Goal: Transaction & Acquisition: Subscribe to service/newsletter

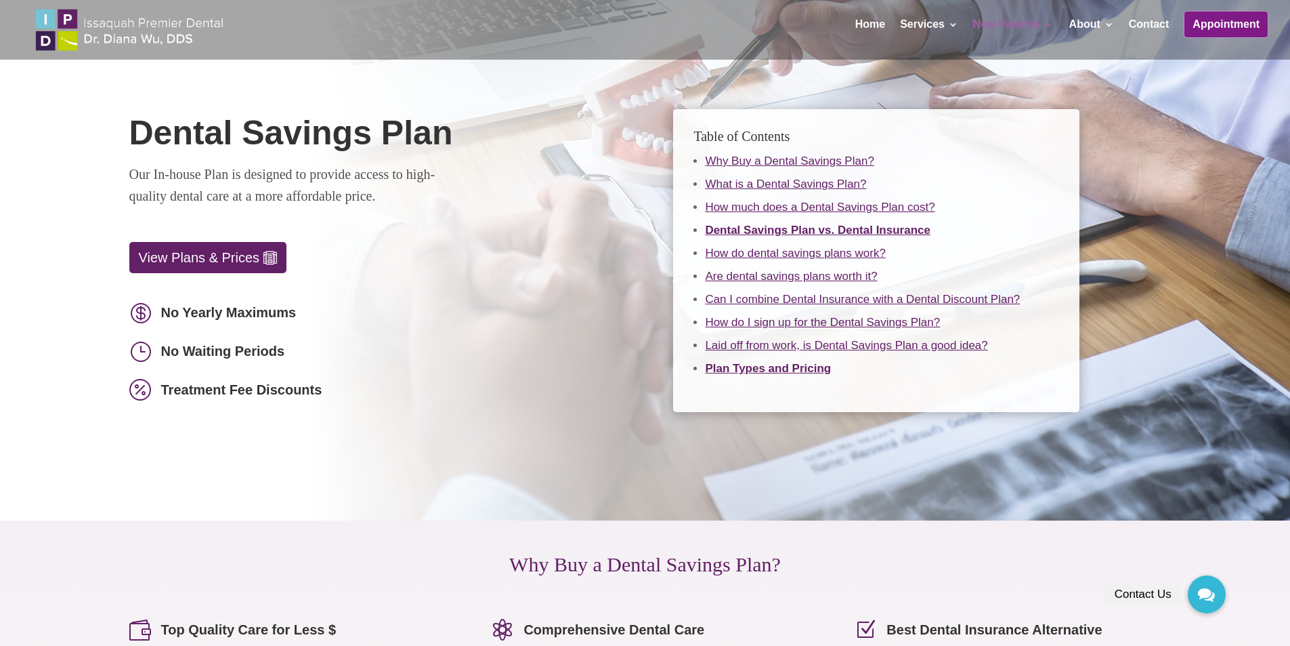
click at [255, 249] on link "View Plans & Prices" at bounding box center [208, 257] width 158 height 31
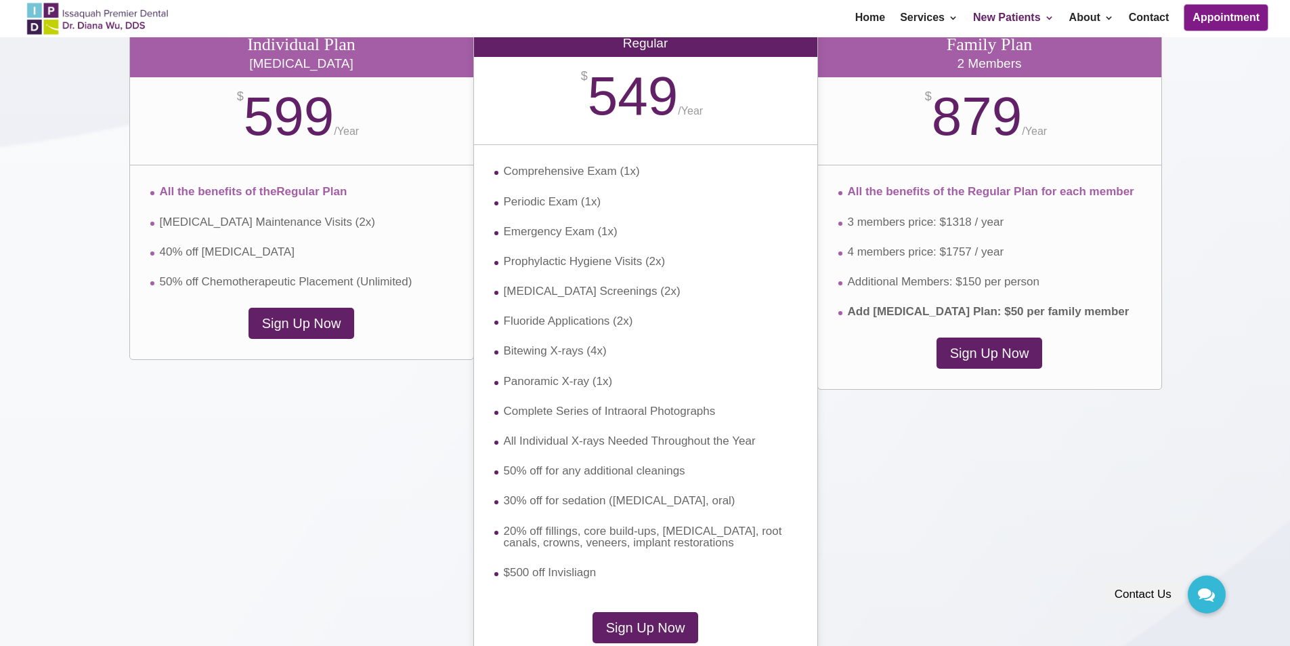
scroll to position [2355, 0]
click at [996, 360] on link "Sign Up Now" at bounding box center [990, 352] width 116 height 31
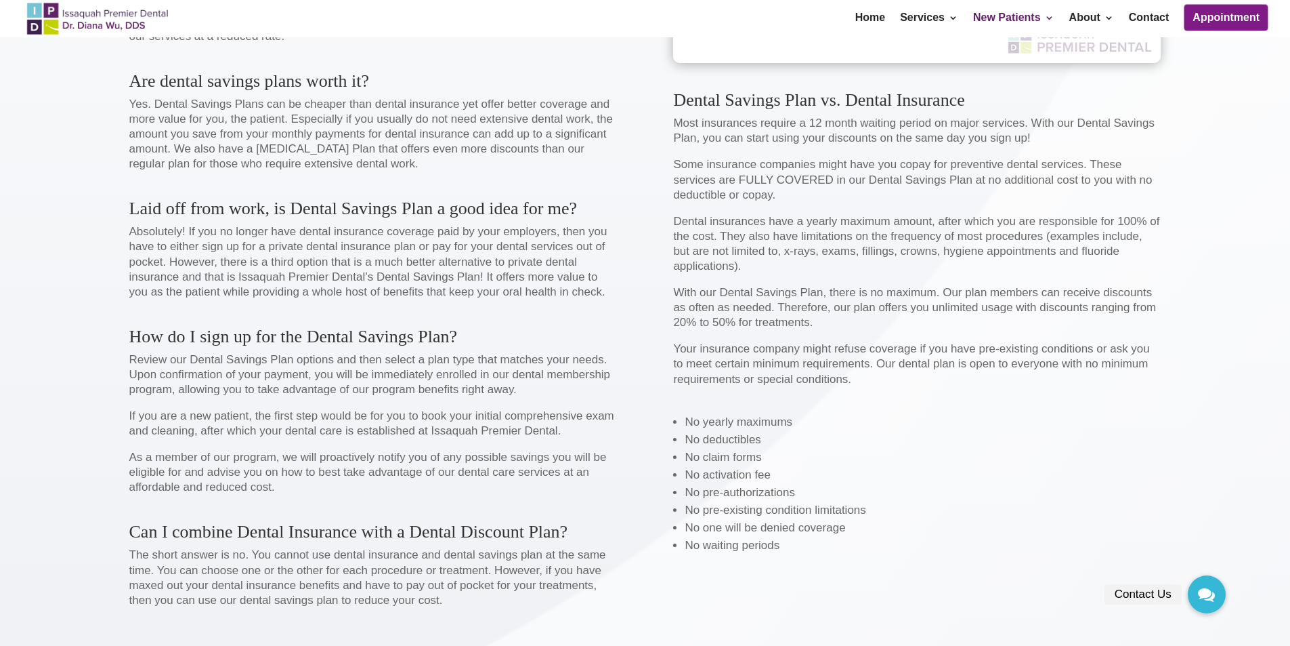
scroll to position [1702, 0]
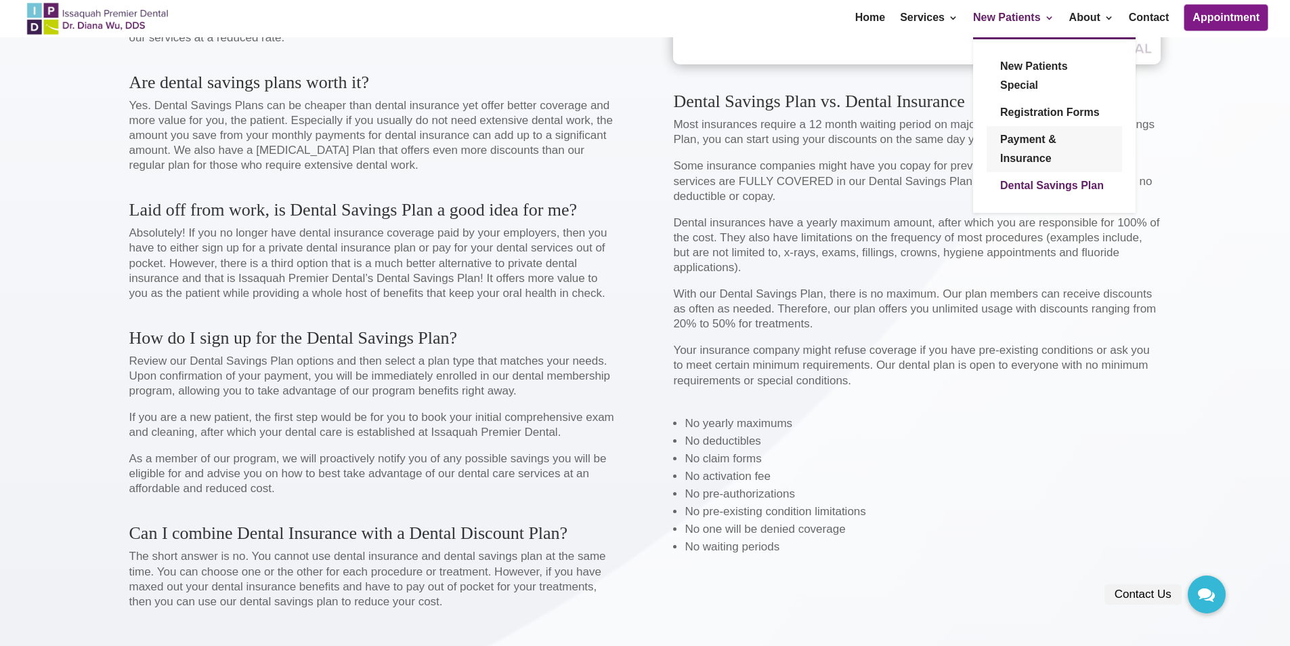
click at [1042, 146] on link "Payment & Insurance" at bounding box center [1054, 149] width 135 height 46
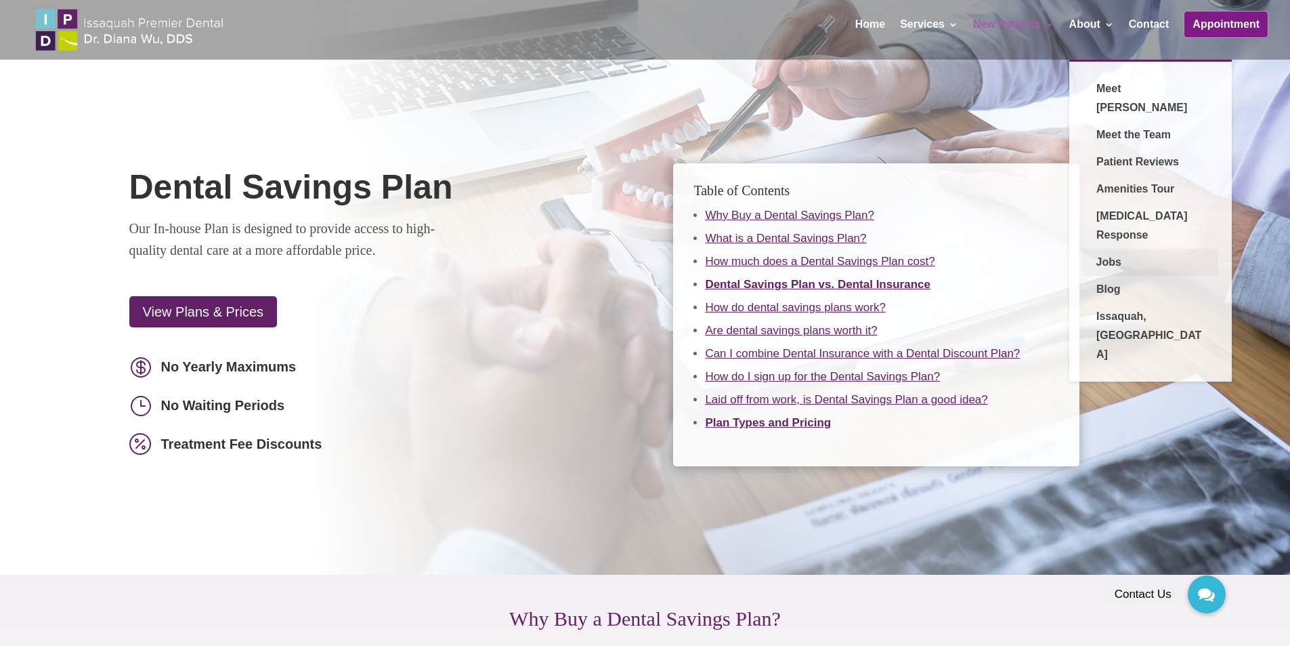
click at [1124, 249] on link "Jobs" at bounding box center [1150, 262] width 135 height 27
